Goal: Task Accomplishment & Management: Use online tool/utility

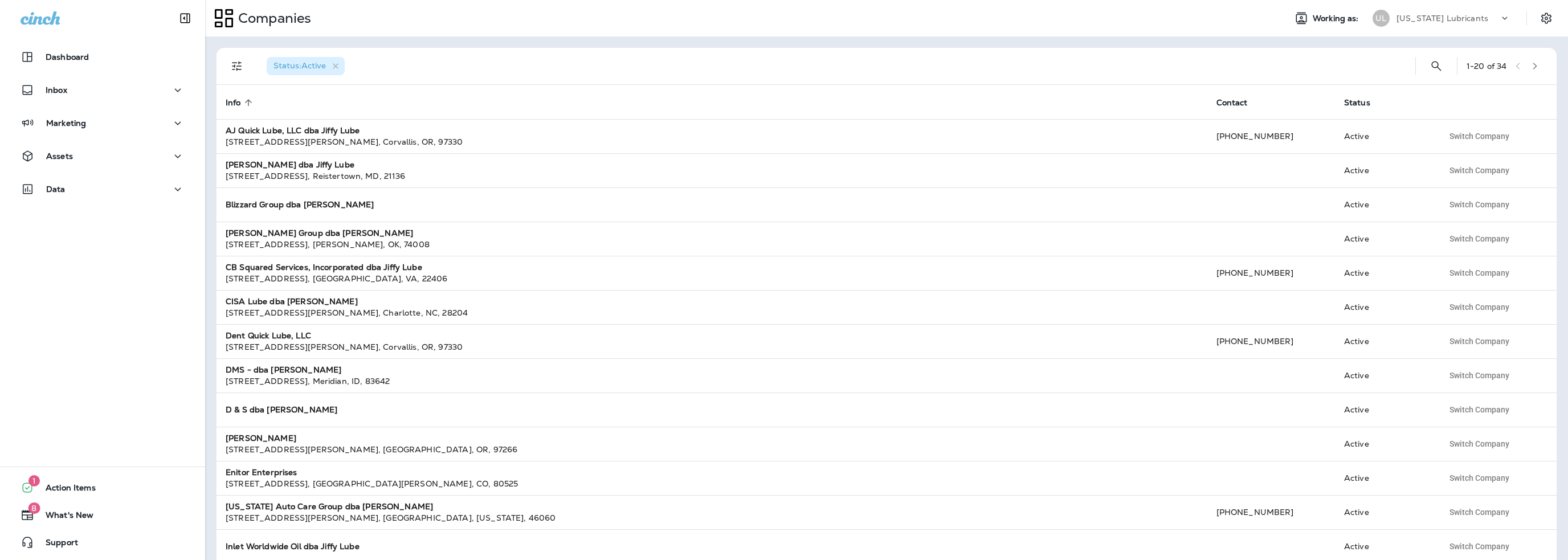
click at [1438, 21] on p "[US_STATE] Lubricants" at bounding box center [1442, 18] width 92 height 9
type input "**"
click at [1400, 98] on p "SLB Group, dba Jiffy Lube" at bounding box center [1443, 94] width 109 height 9
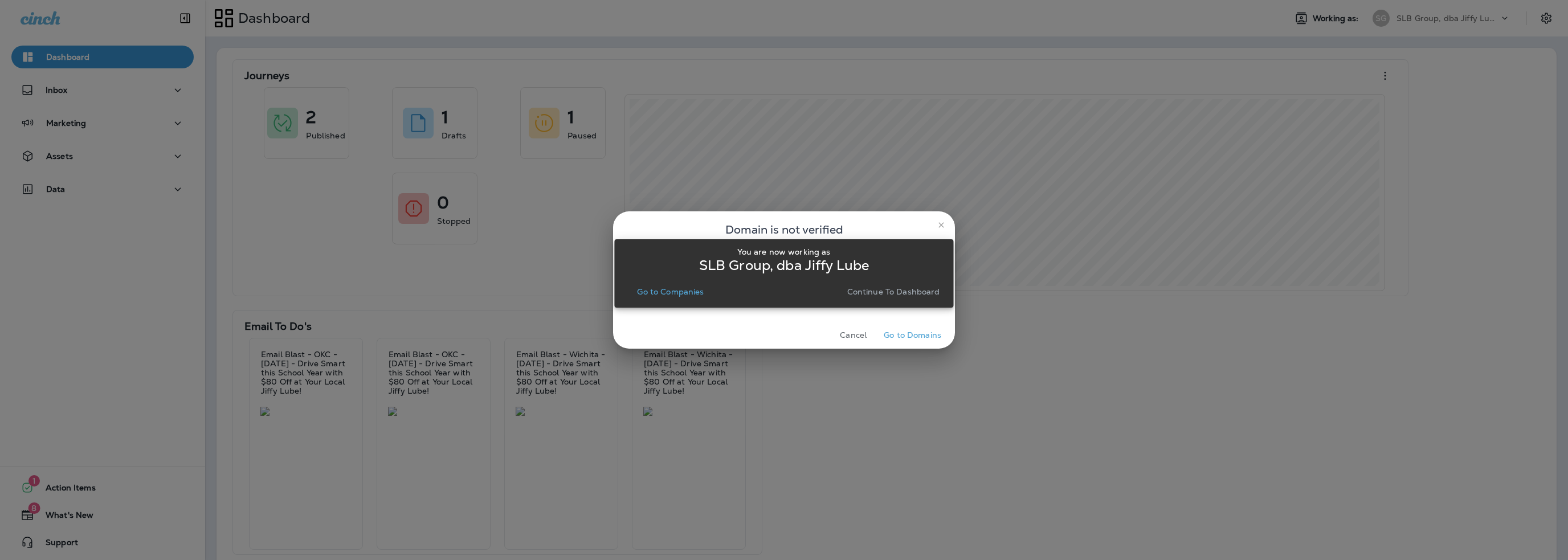
click at [663, 290] on p "Go to Companies" at bounding box center [670, 291] width 67 height 9
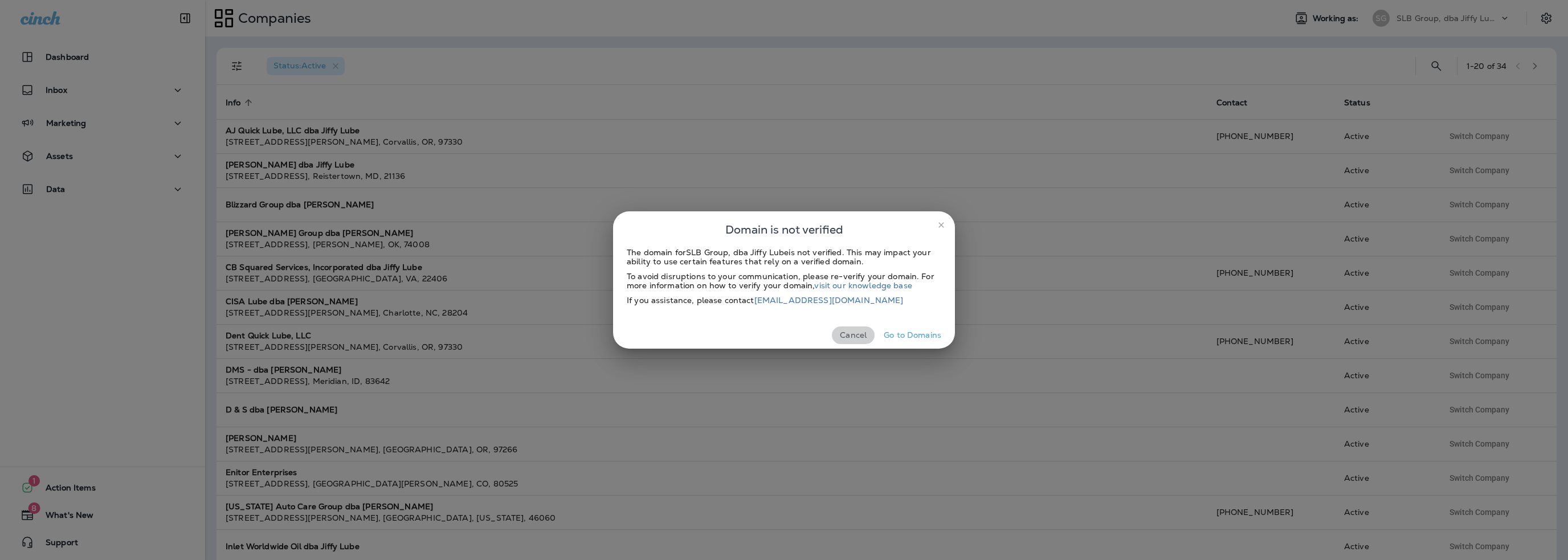
click at [853, 332] on button "Cancel" at bounding box center [853, 335] width 43 height 18
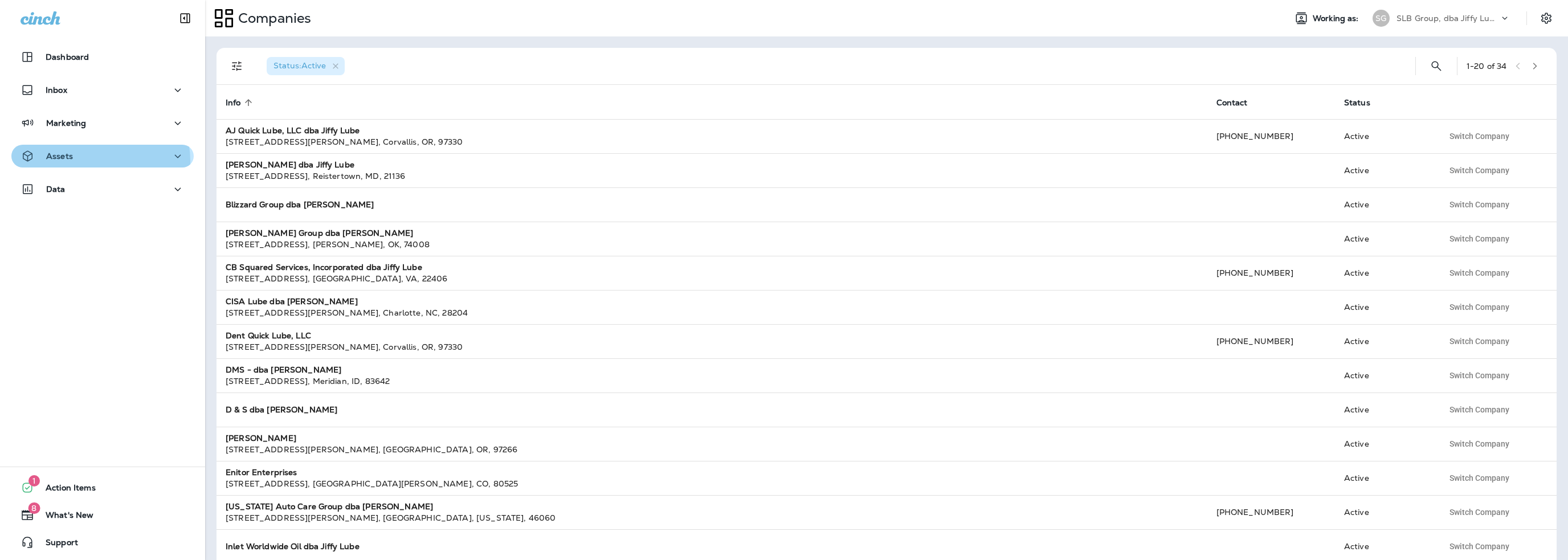
click at [91, 161] on div "Assets" at bounding box center [102, 156] width 164 height 14
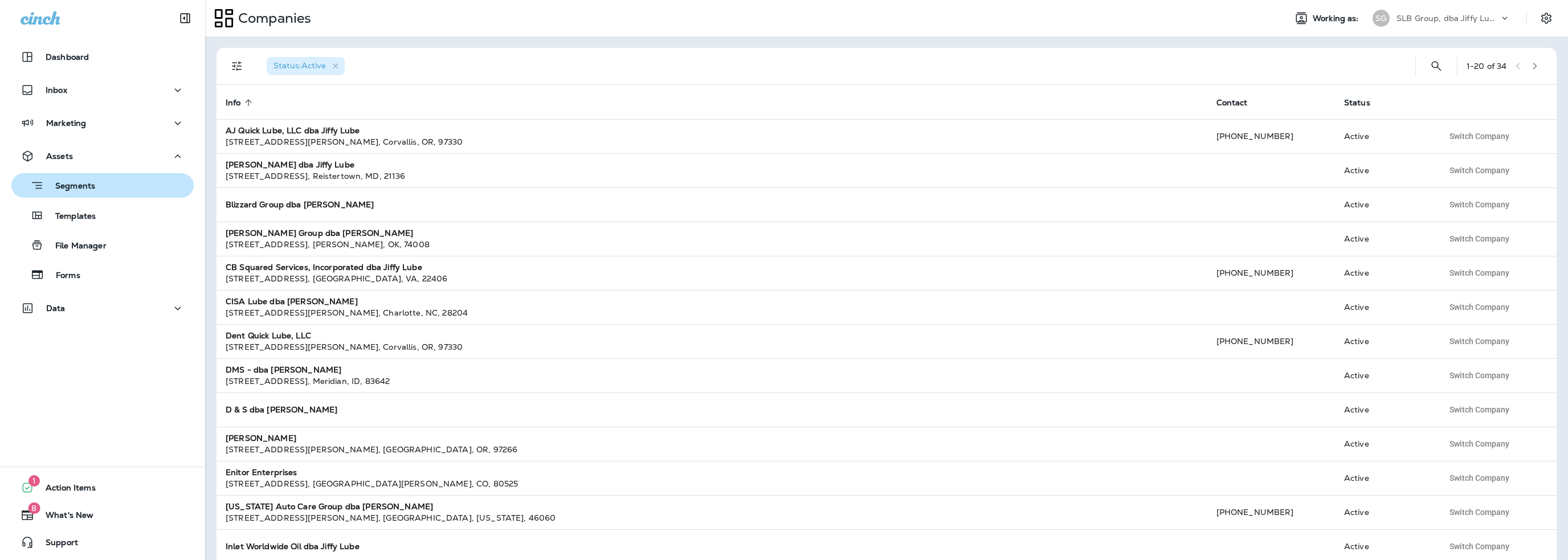
click at [80, 184] on p "Segments" at bounding box center [69, 187] width 52 height 11
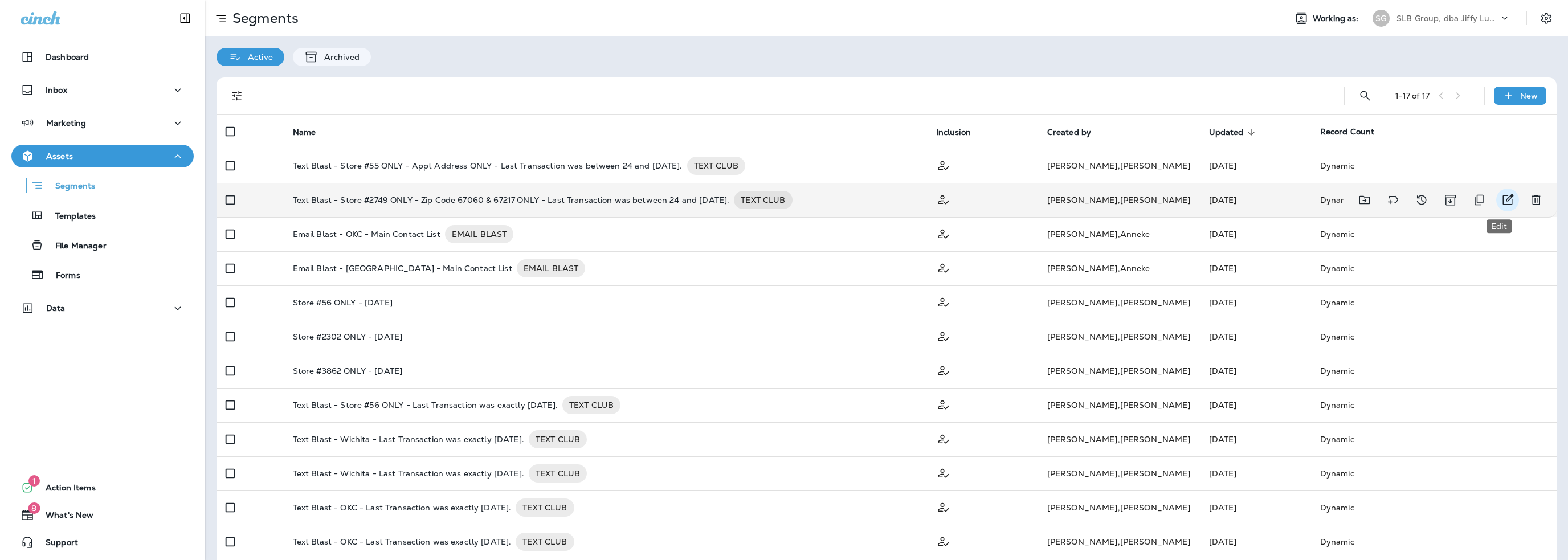
click at [1501, 198] on icon "Edit" at bounding box center [1507, 200] width 14 height 14
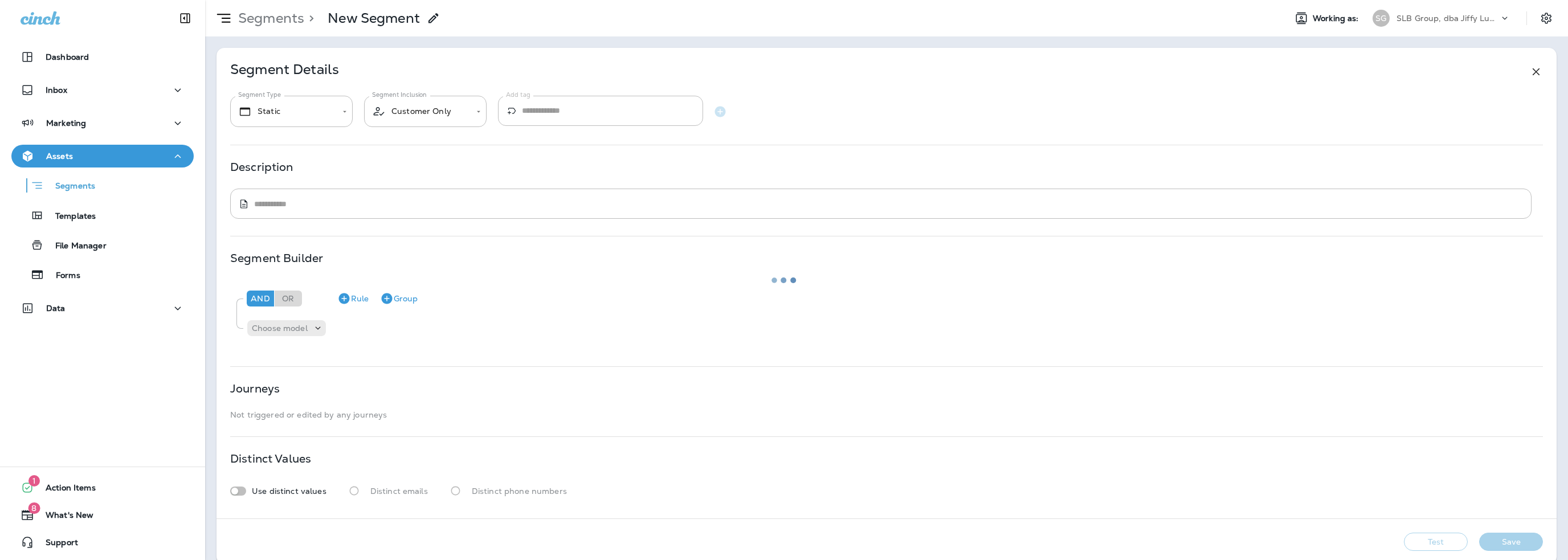
type input "*******"
type textarea "**********"
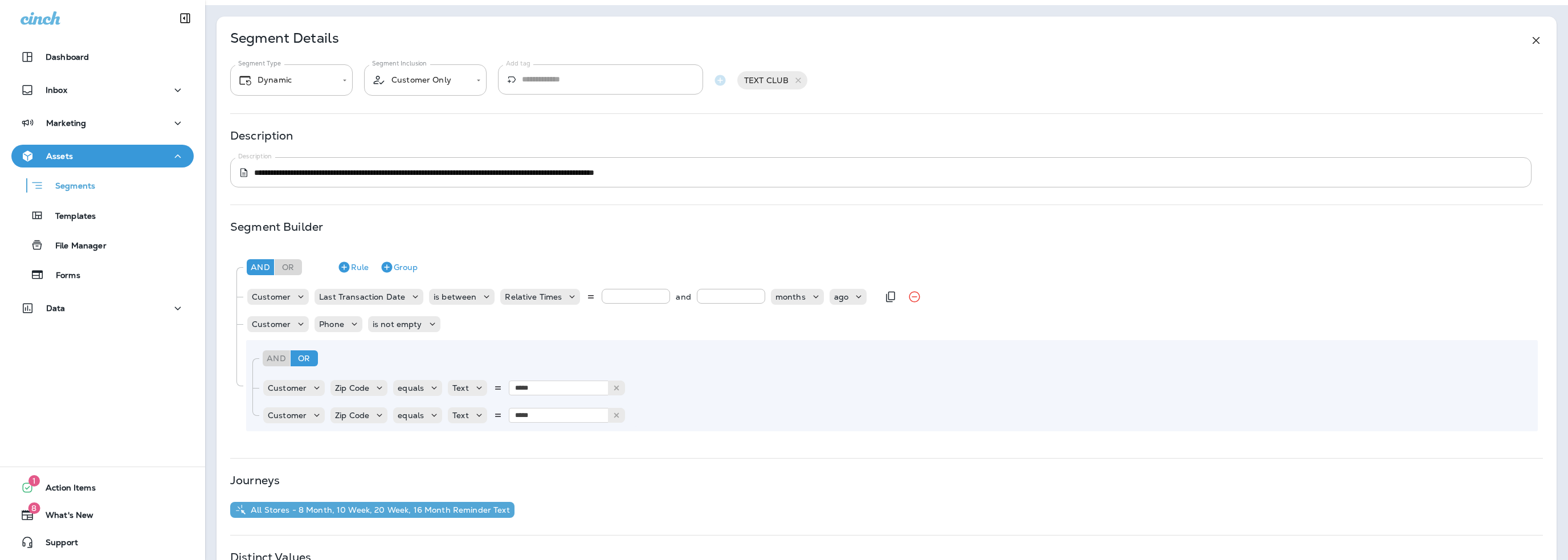
scroll to position [57, 0]
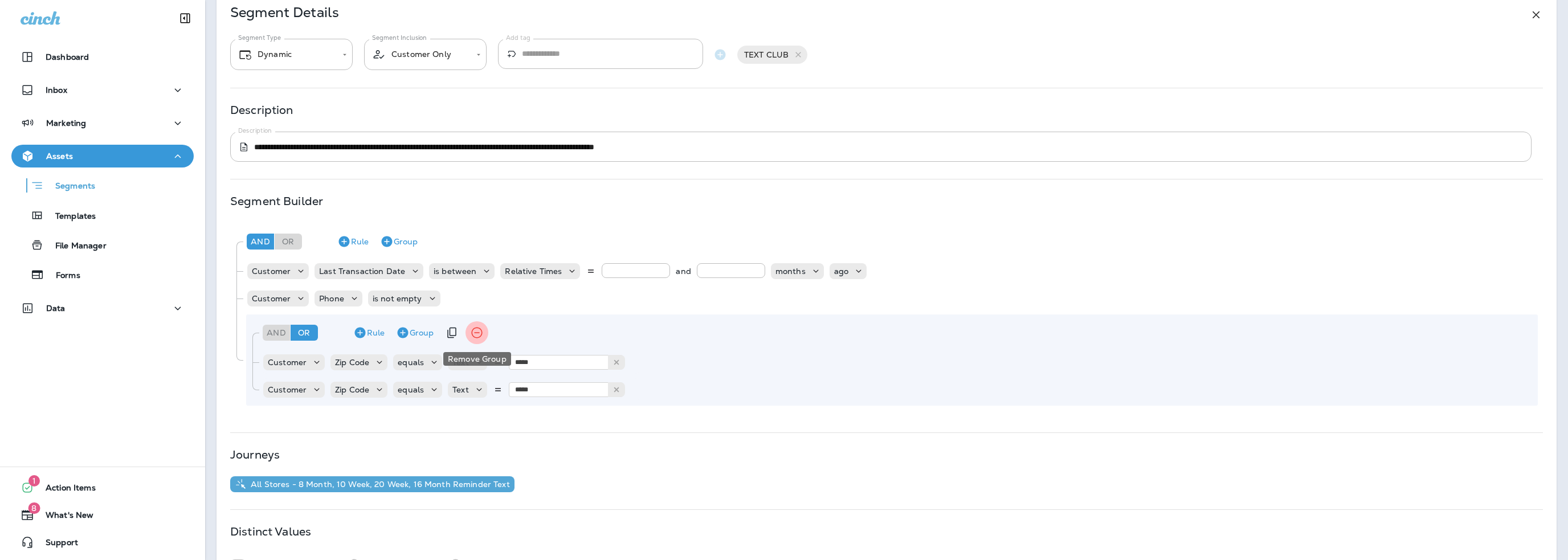
click at [481, 332] on icon "Remove Group" at bounding box center [476, 332] width 11 height 11
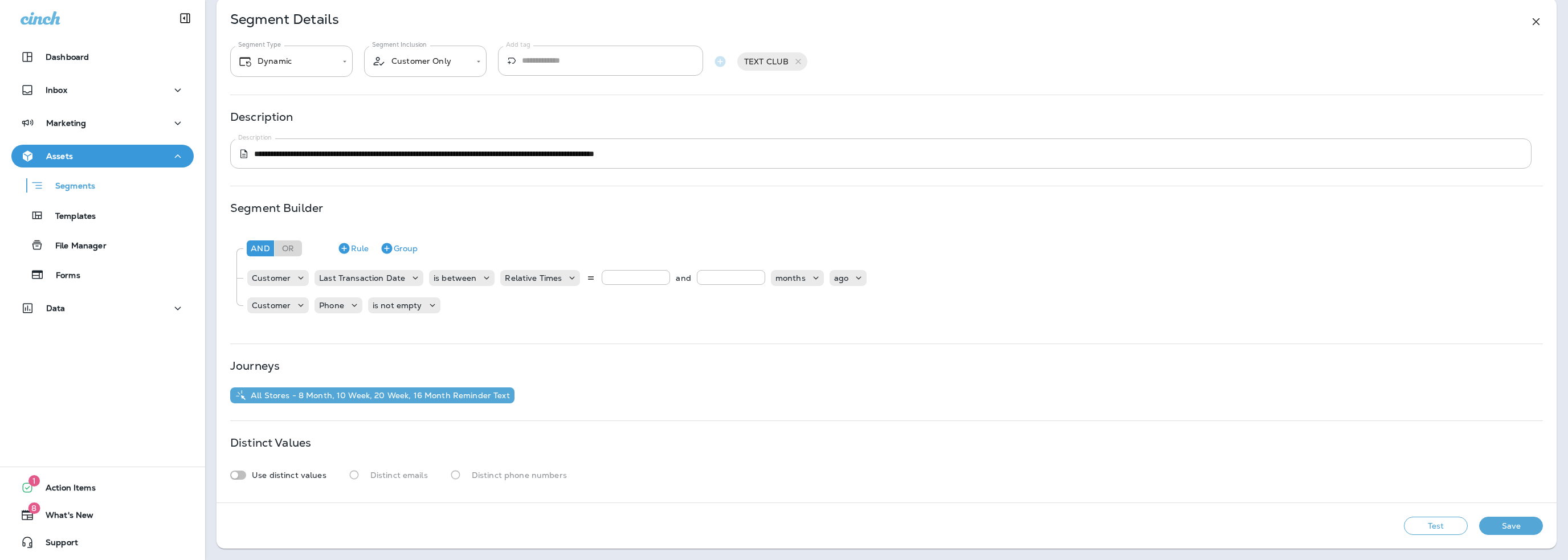
scroll to position [49, 0]
click at [360, 249] on button "Rule" at bounding box center [352, 248] width 40 height 18
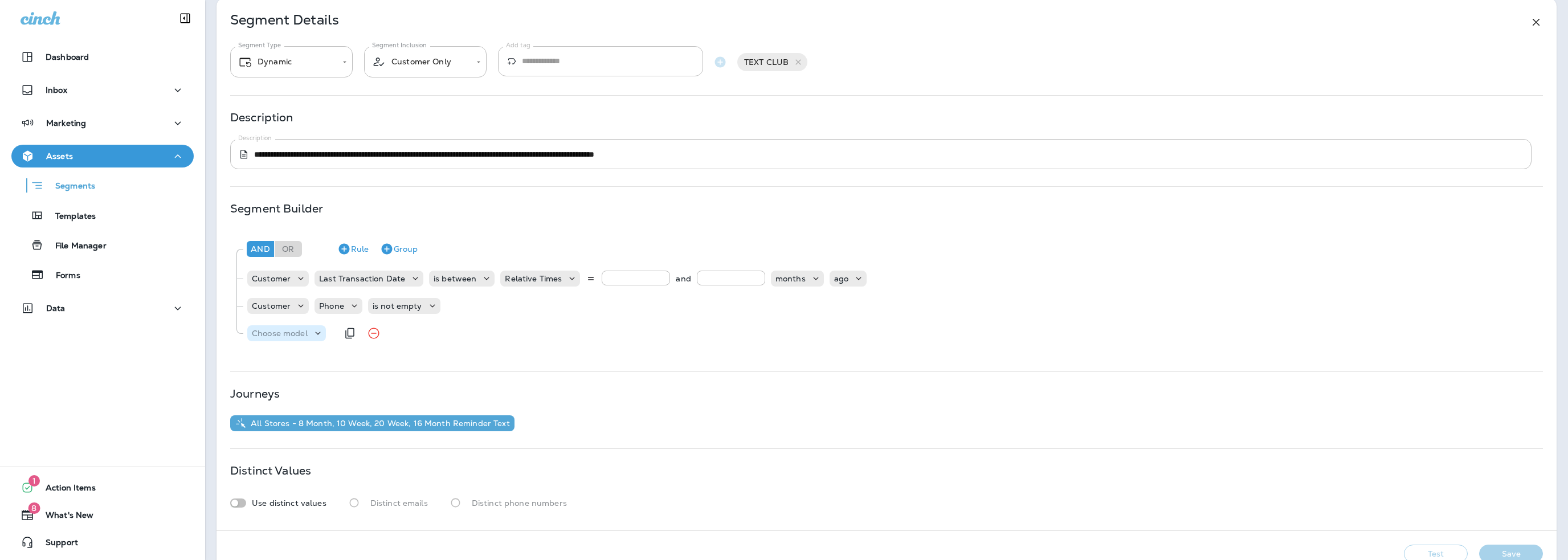
click at [284, 334] on p "Choose model" at bounding box center [280, 333] width 56 height 9
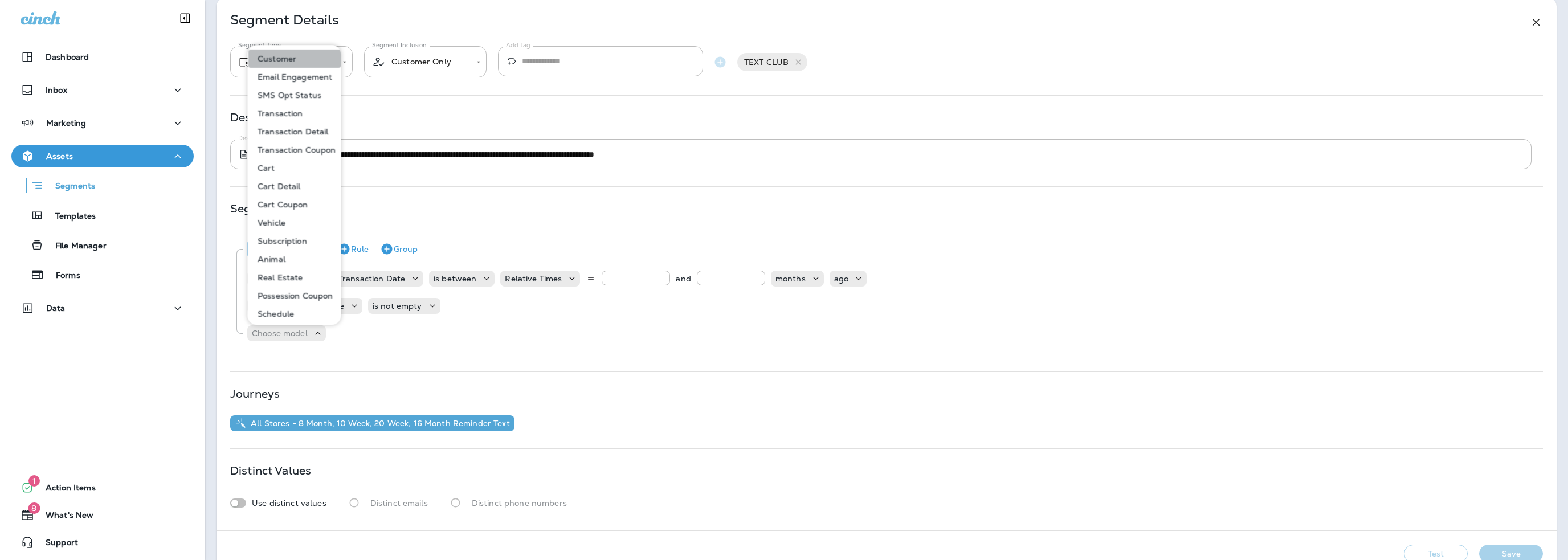
click at [278, 61] on p "Customer" at bounding box center [274, 59] width 43 height 9
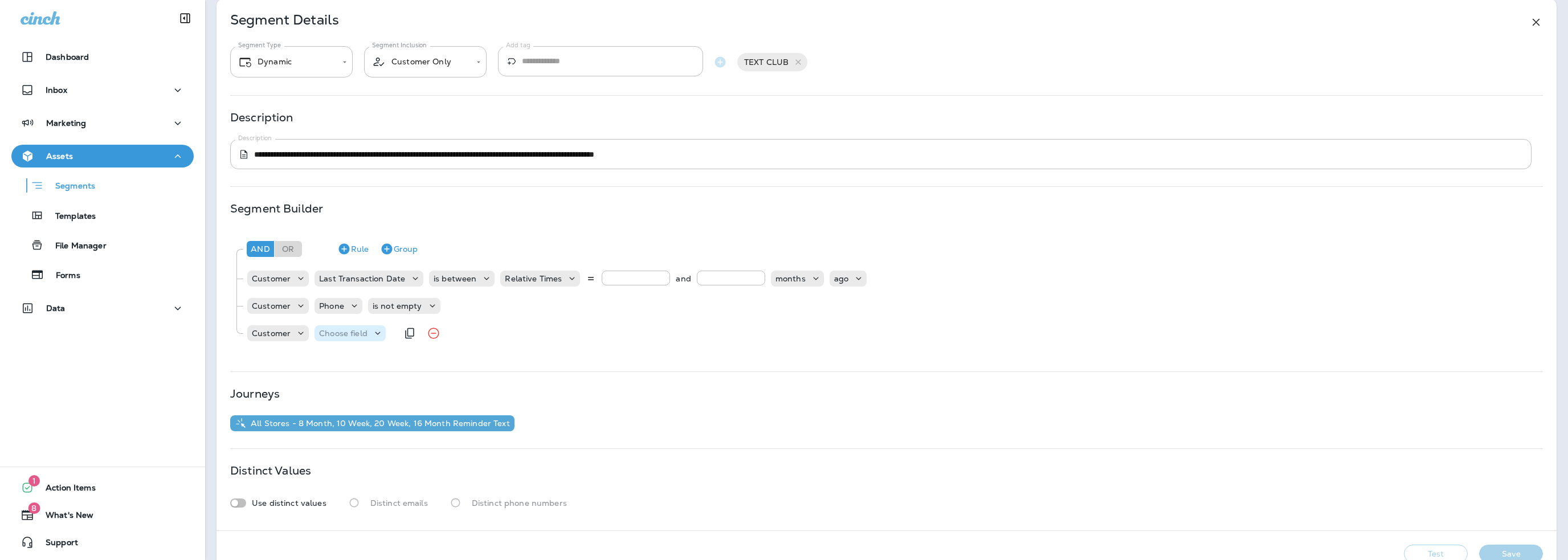
click at [344, 337] on p "Choose field" at bounding box center [343, 333] width 49 height 9
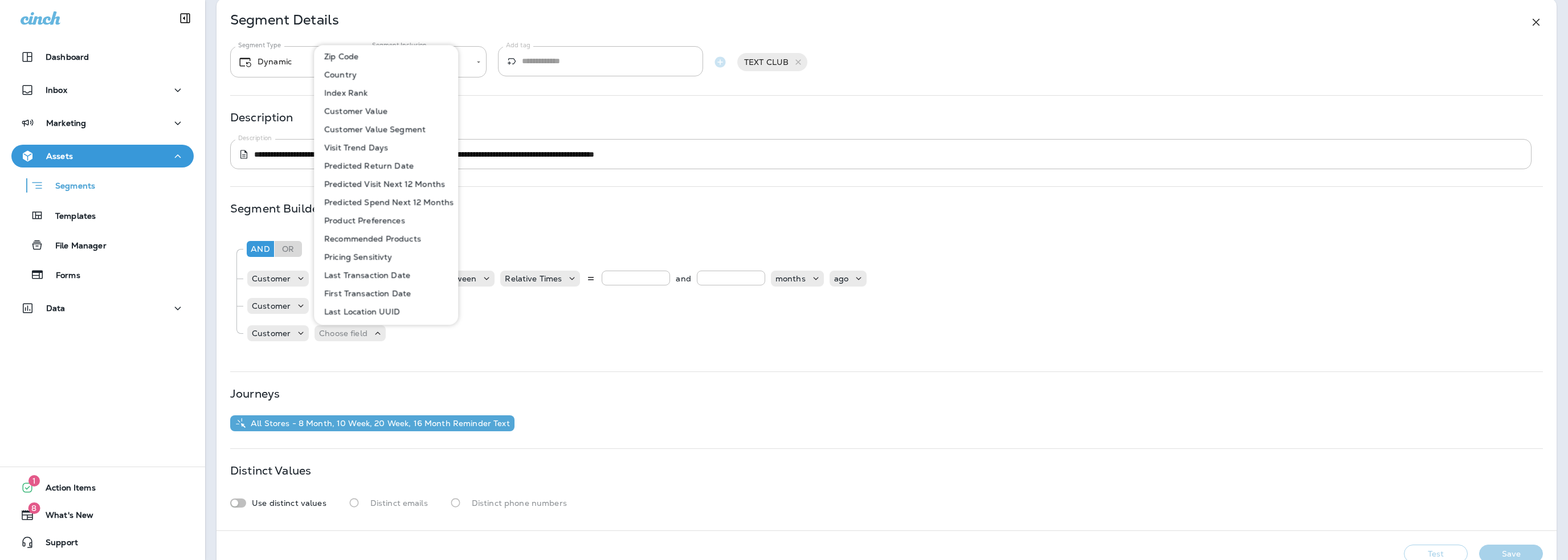
scroll to position [494, 0]
click at [367, 292] on p "Last Location Entity Ref" at bounding box center [369, 293] width 99 height 9
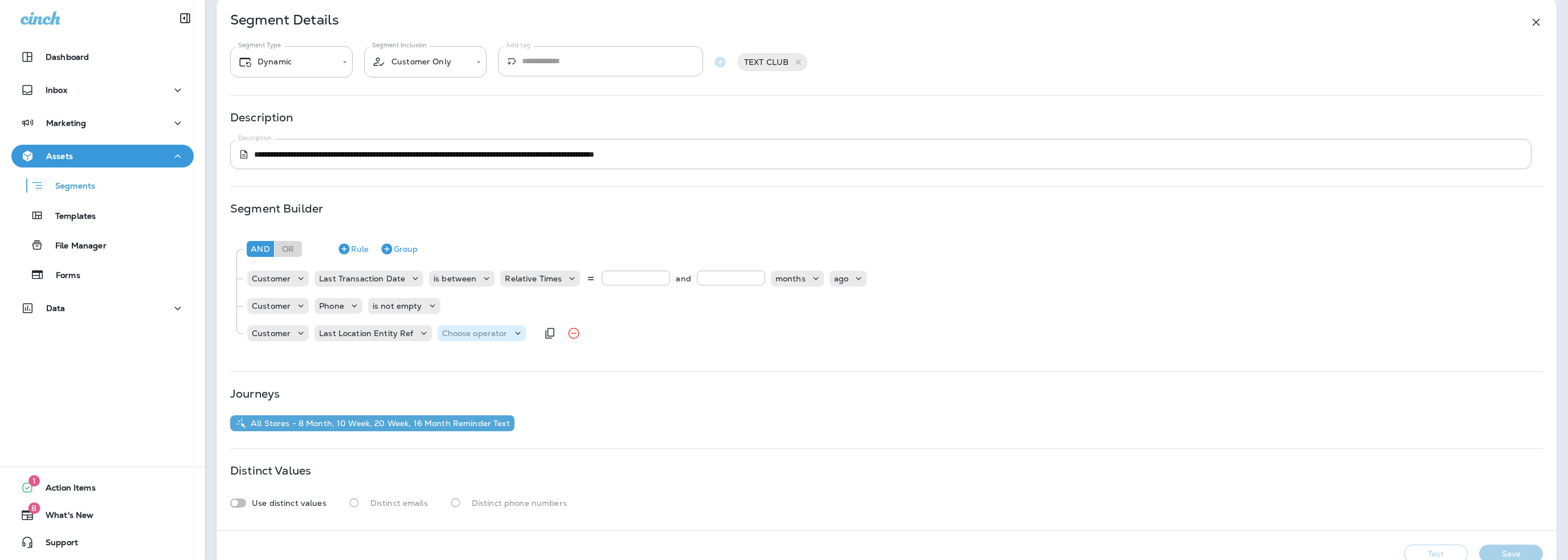
click at [467, 330] on p "Choose operator" at bounding box center [474, 333] width 65 height 9
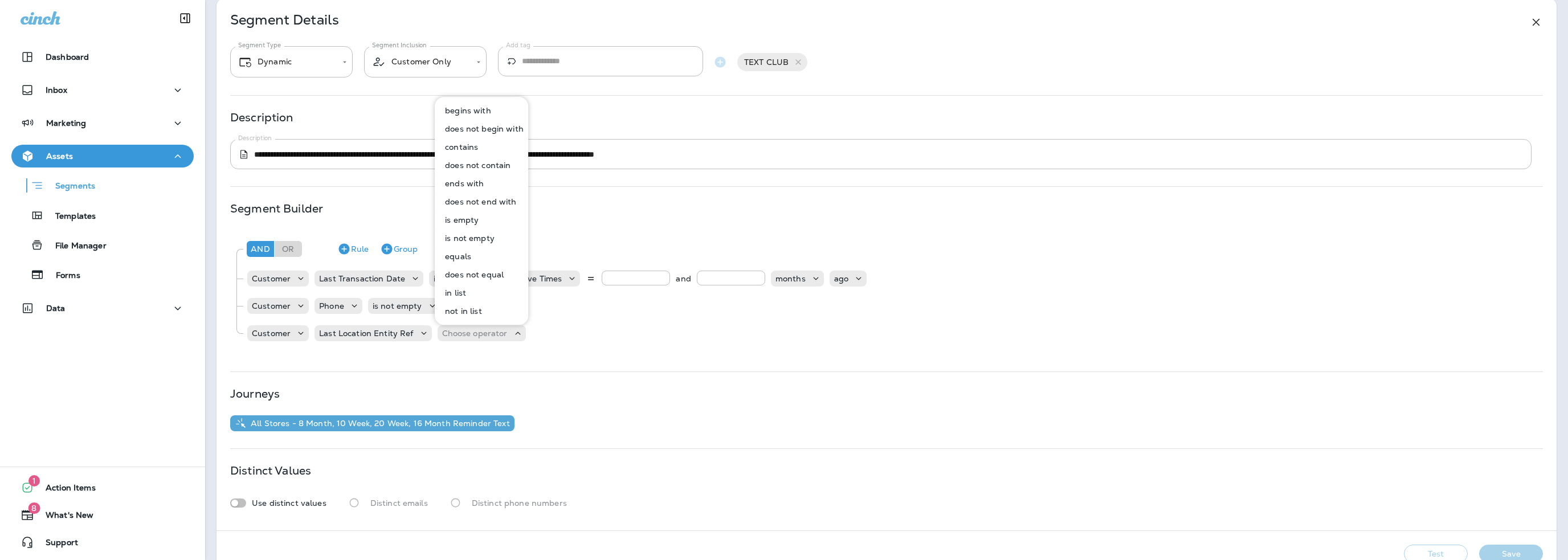
click at [453, 258] on p "equals" at bounding box center [456, 256] width 31 height 9
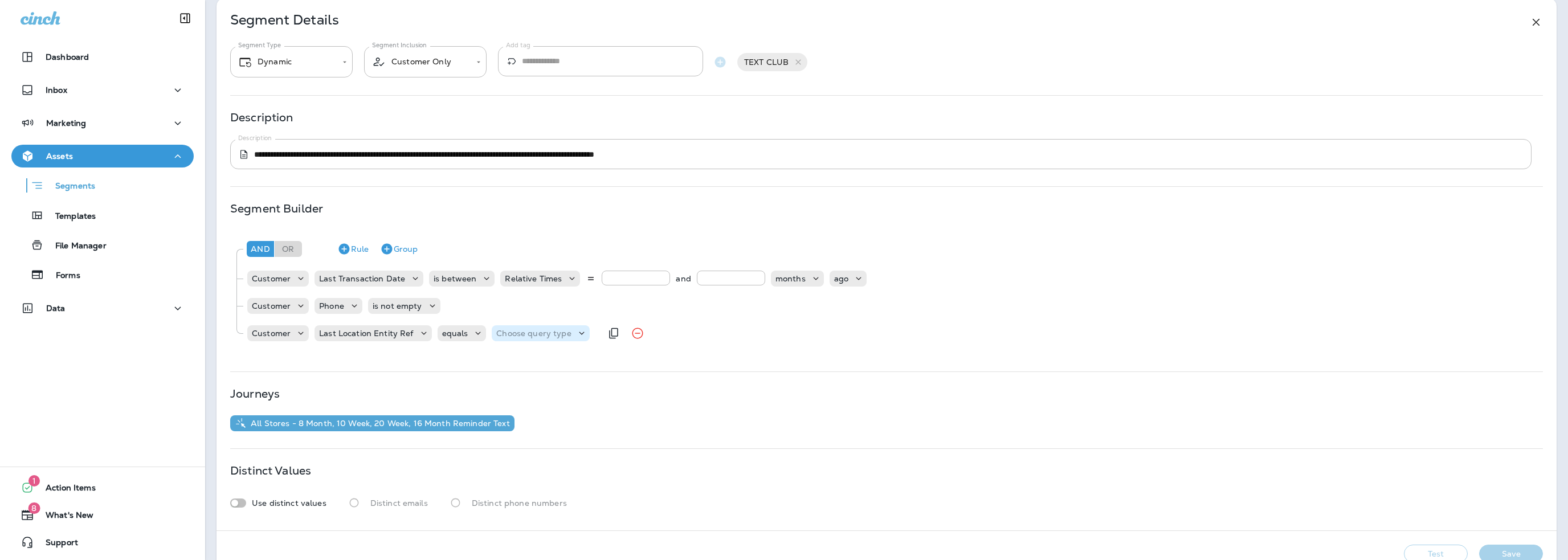
click at [524, 335] on p "Choose query type" at bounding box center [534, 333] width 74 height 9
click at [519, 360] on button "Text" at bounding box center [522, 361] width 65 height 18
click at [591, 337] on input "text" at bounding box center [609, 333] width 114 height 15
type input "**"
click at [477, 352] on div "And Or Rule Group Customer Last Transaction Date is between Relative Times ** a…" at bounding box center [886, 291] width 1312 height 124
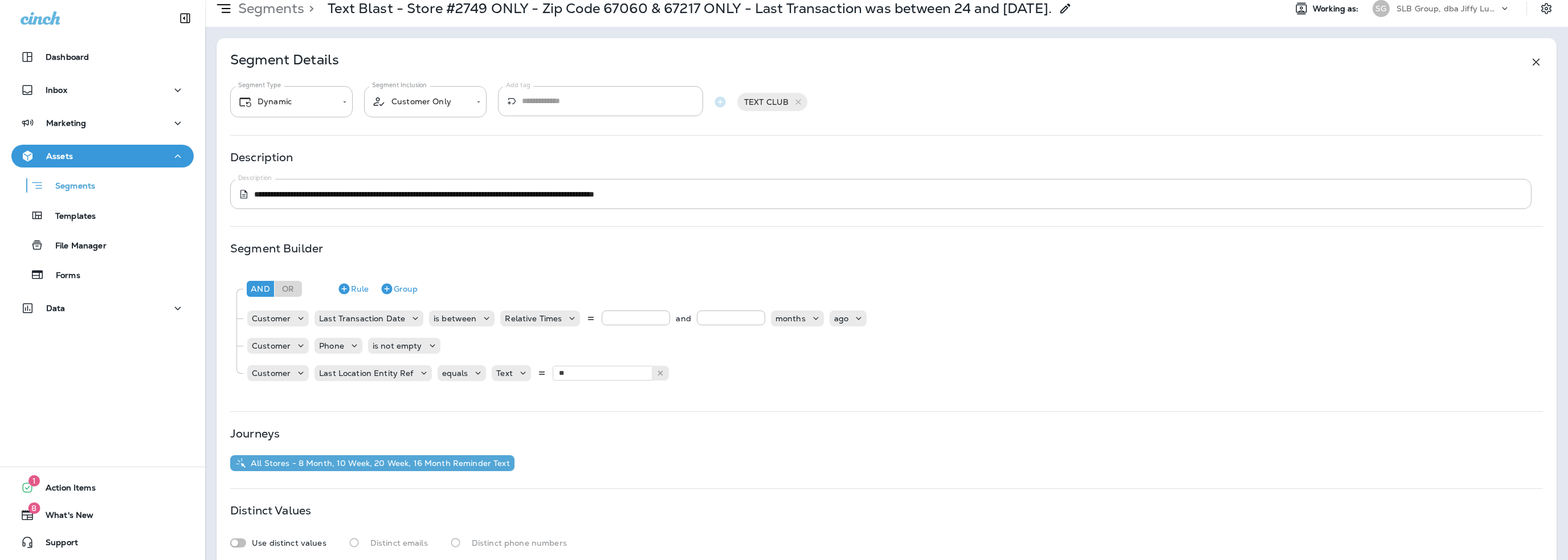
scroll to position [0, 0]
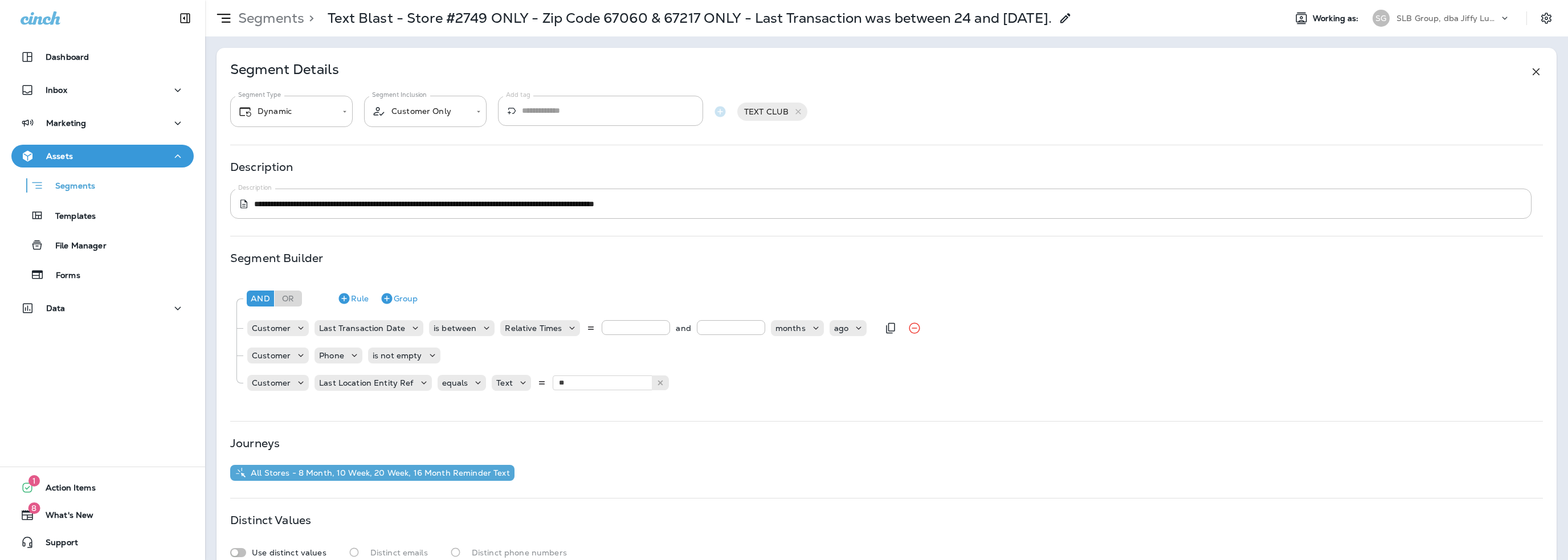
drag, startPoint x: 617, startPoint y: 327, endPoint x: 595, endPoint y: 325, distance: 22.1
click at [595, 325] on div "Relative Times ** and ** months ago" at bounding box center [683, 328] width 366 height 16
click at [453, 328] on p "is between" at bounding box center [455, 328] width 43 height 9
click at [451, 390] on p "is after" at bounding box center [448, 392] width 32 height 9
click at [508, 335] on div "Choose query type" at bounding box center [534, 328] width 97 height 16
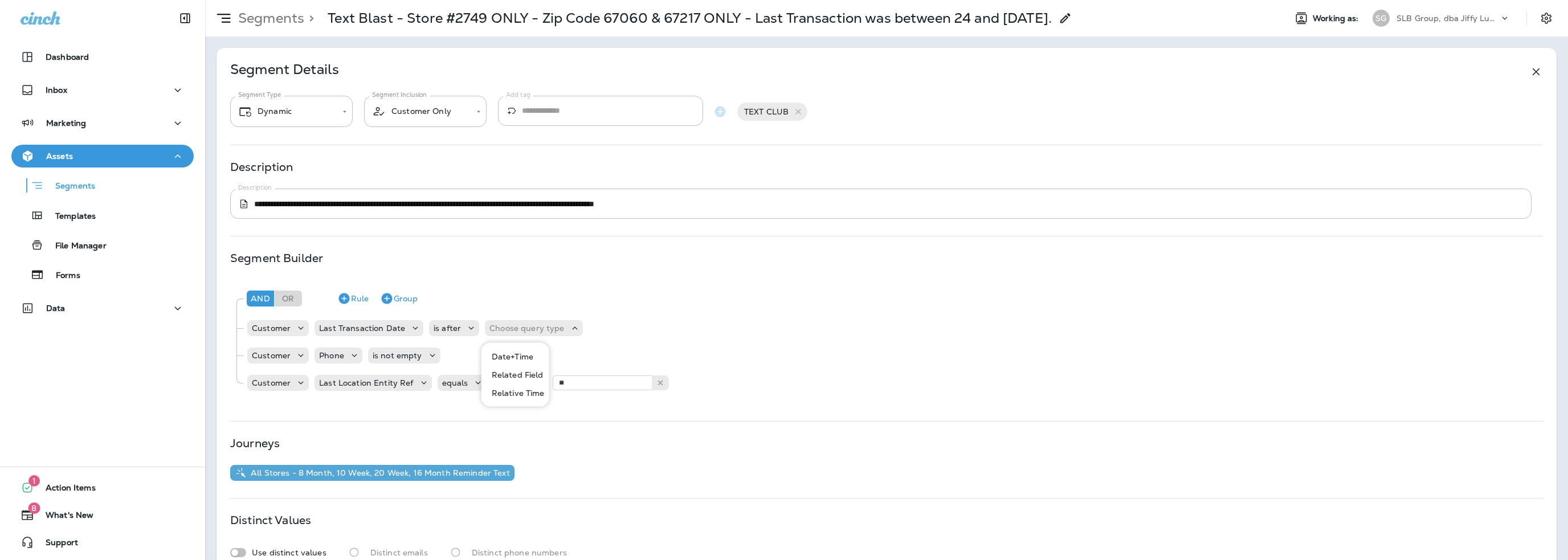
click at [522, 394] on p "Relative Time" at bounding box center [516, 392] width 57 height 9
click at [594, 327] on input "number" at bounding box center [616, 327] width 68 height 15
click at [666, 328] on p "Choose unit" at bounding box center [685, 328] width 47 height 9
click at [679, 390] on p "months" at bounding box center [675, 392] width 35 height 9
click at [726, 327] on p "Choose type" at bounding box center [744, 328] width 49 height 9
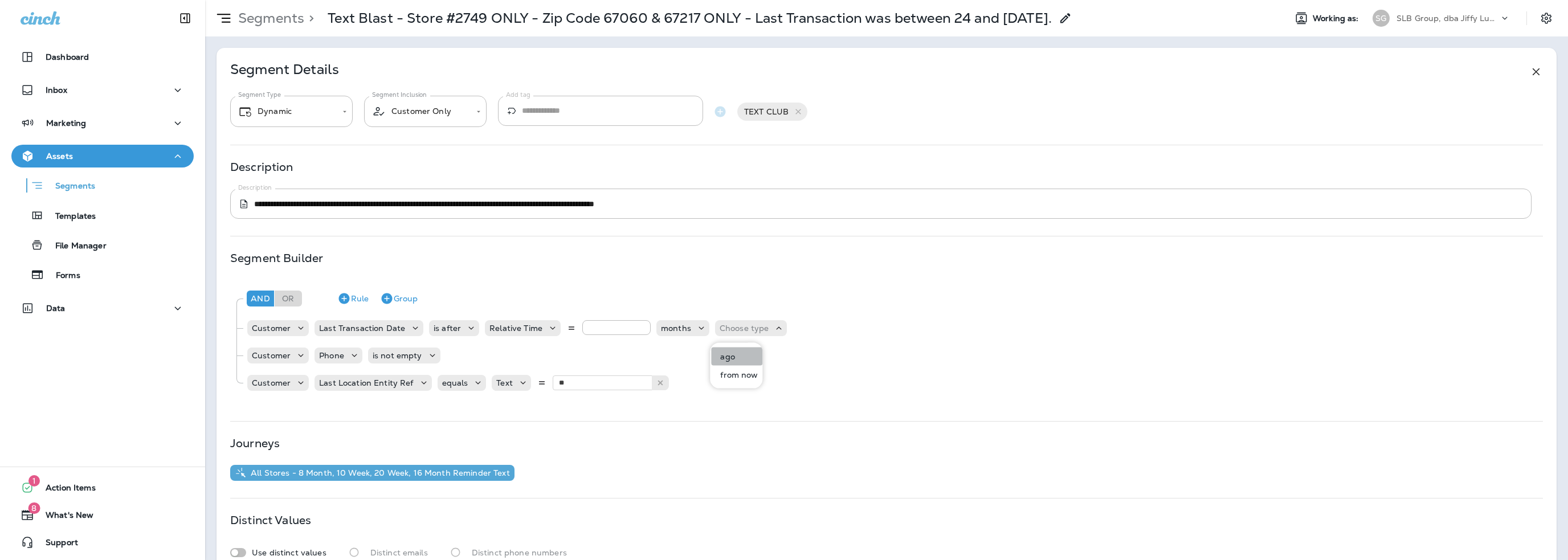
click at [739, 357] on button "ago" at bounding box center [737, 356] width 52 height 18
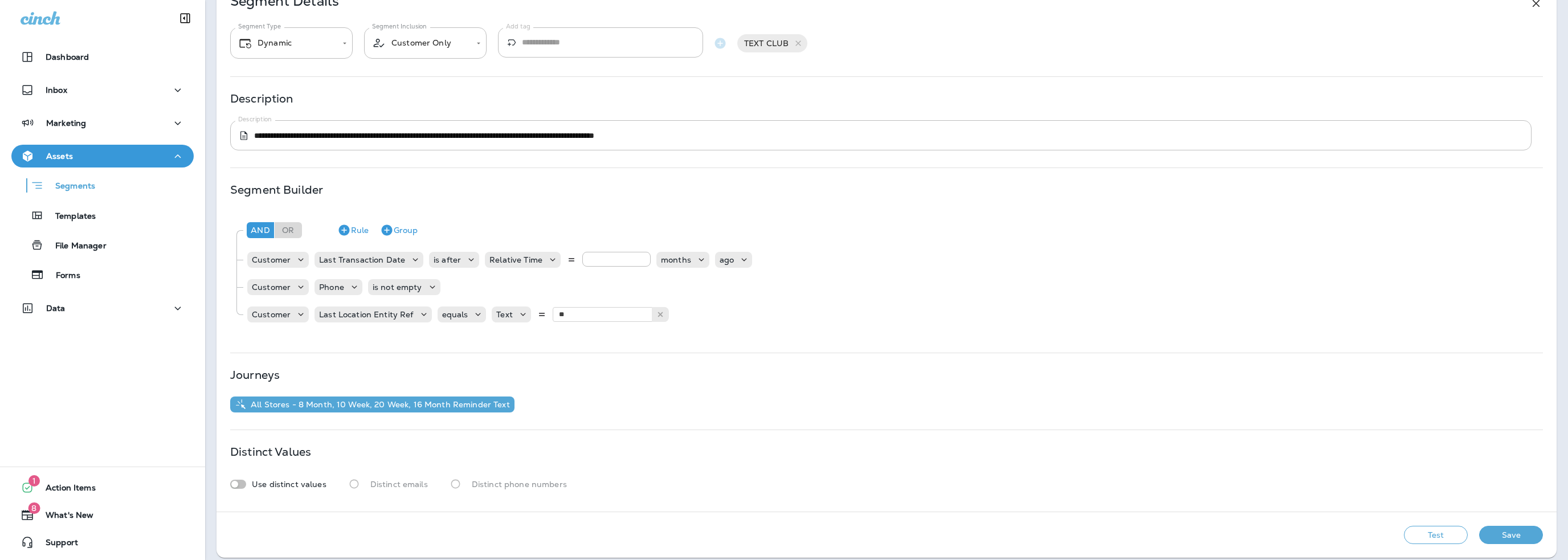
scroll to position [77, 0]
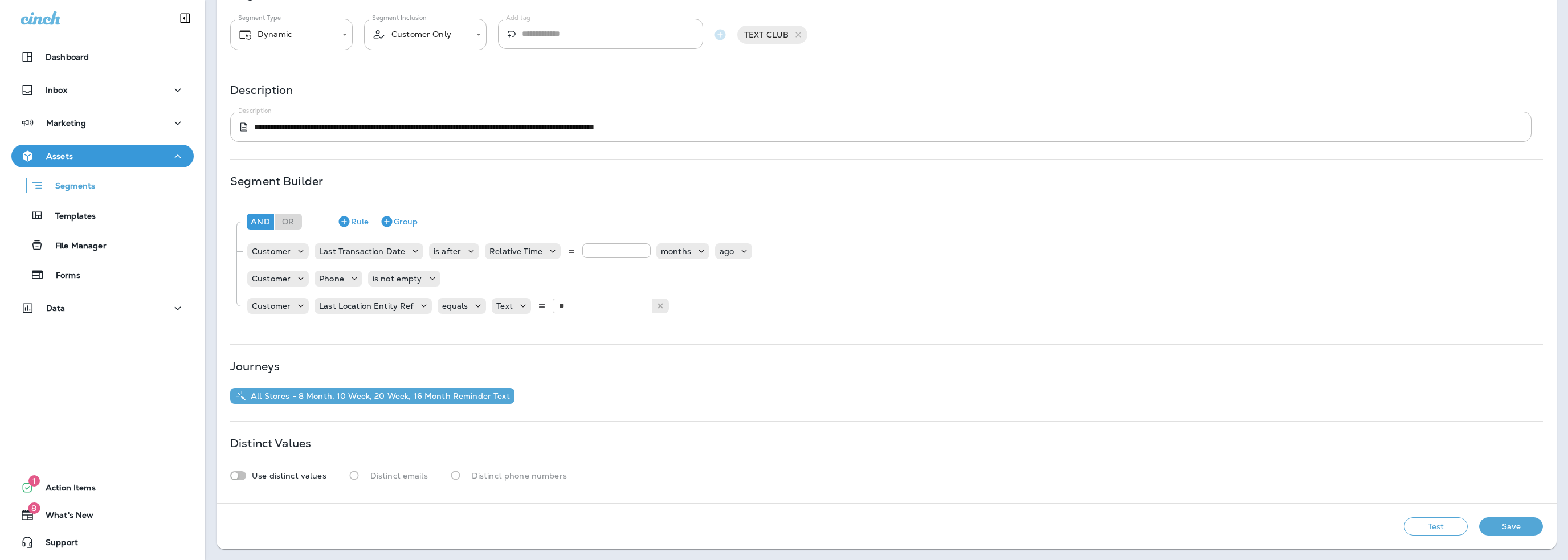
click at [1446, 526] on button "Test" at bounding box center [1435, 526] width 64 height 18
drag, startPoint x: 599, startPoint y: 248, endPoint x: 577, endPoint y: 250, distance: 22.1
click at [582, 250] on input "*" at bounding box center [616, 251] width 68 height 15
type input "*"
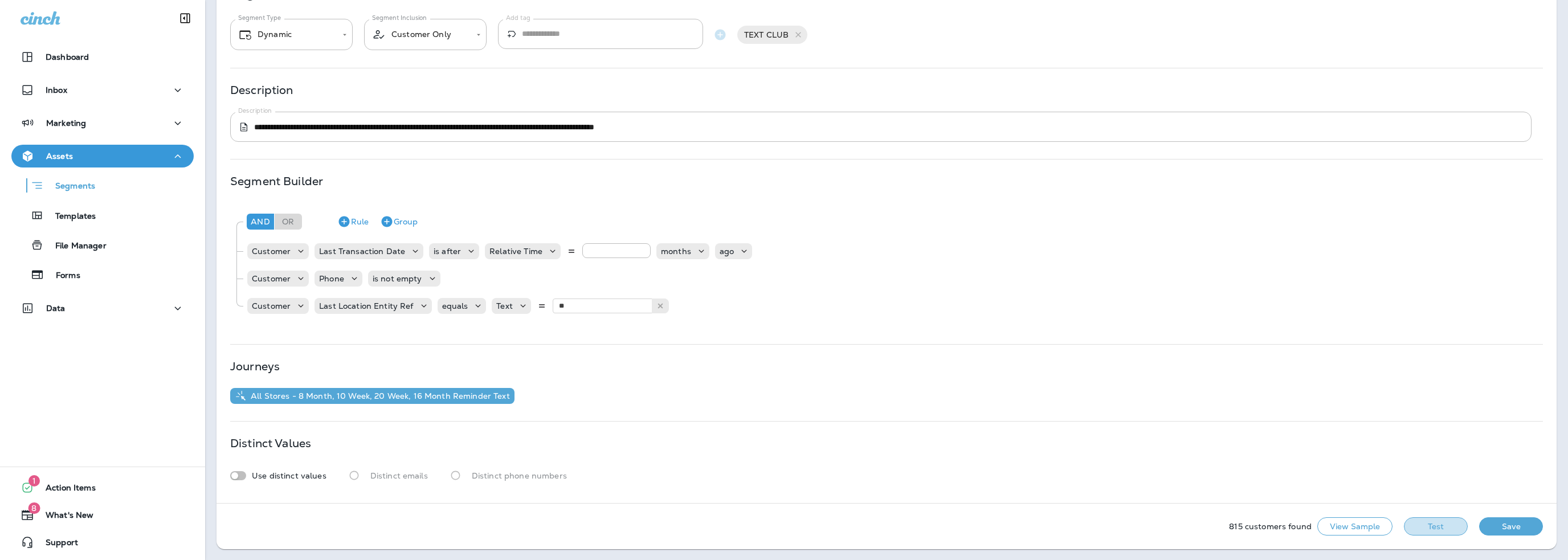
click at [1421, 523] on button "Test" at bounding box center [1435, 526] width 64 height 18
click at [1321, 526] on button "Get Total" at bounding box center [1355, 526] width 75 height 18
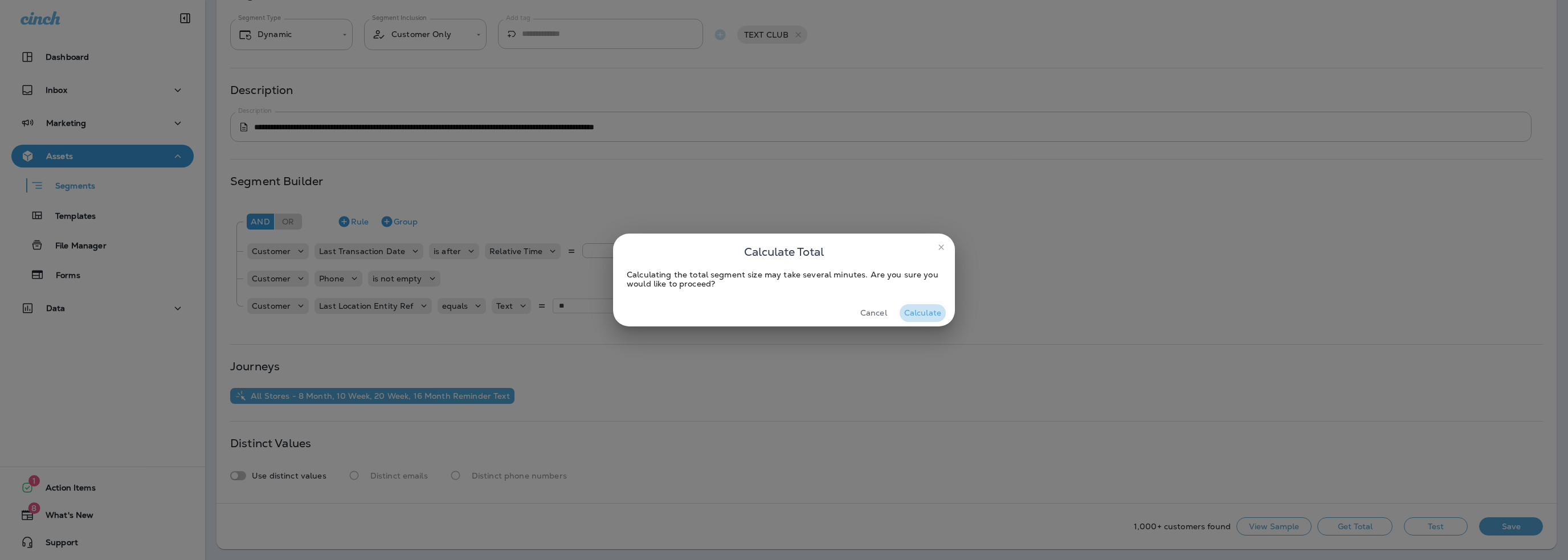
click at [917, 307] on button "Calculate" at bounding box center [923, 313] width 46 height 18
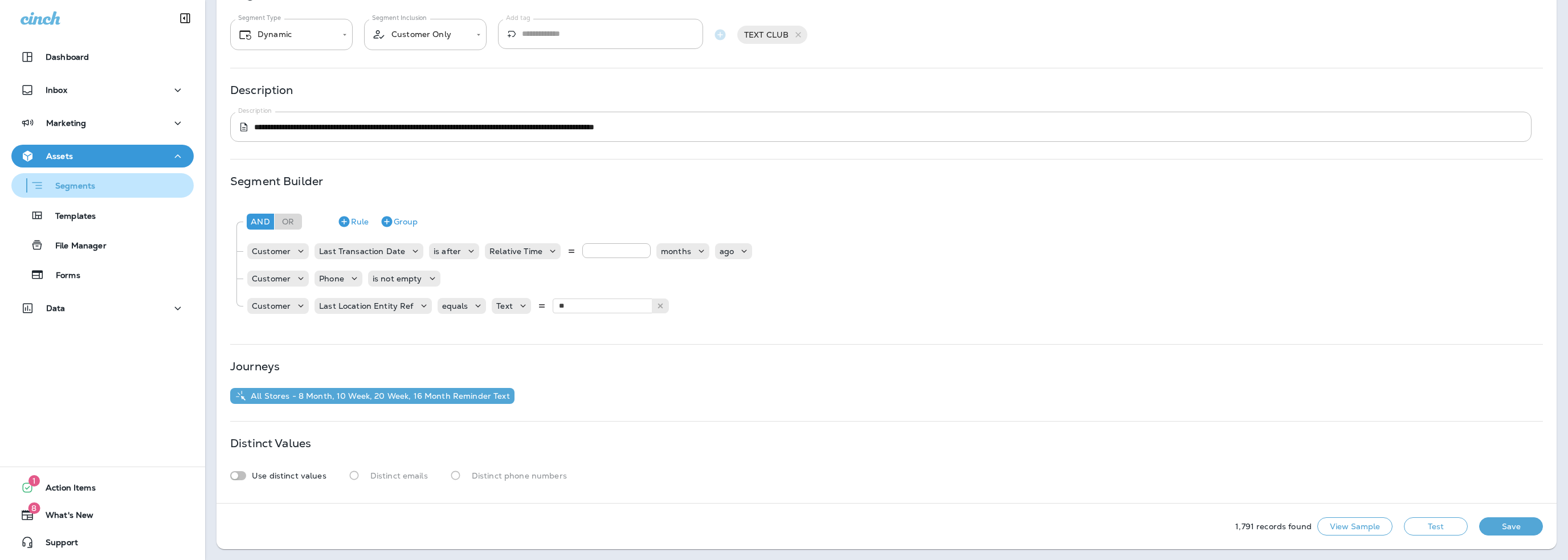
click at [82, 189] on p "Segments" at bounding box center [69, 187] width 52 height 11
